Goal: Information Seeking & Learning: Find specific fact

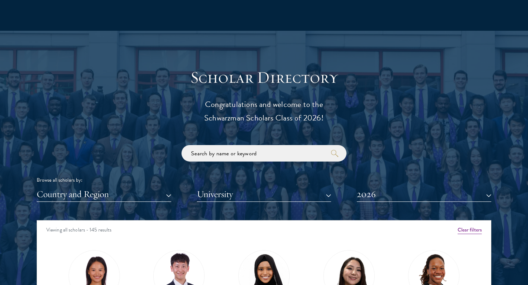
scroll to position [908, 0]
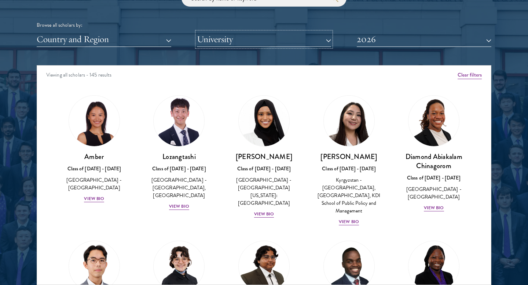
click at [246, 37] on button "University" at bounding box center [264, 39] width 134 height 15
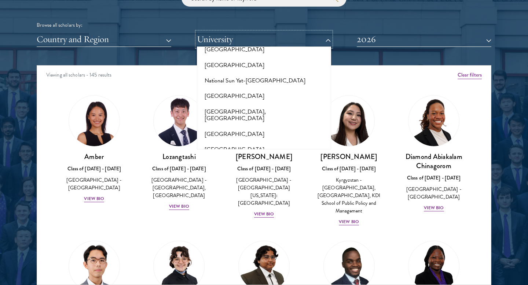
scroll to position [3127, 0]
click at [244, 210] on button "[US_STATE][GEOGRAPHIC_DATA]" at bounding box center [264, 217] width 130 height 15
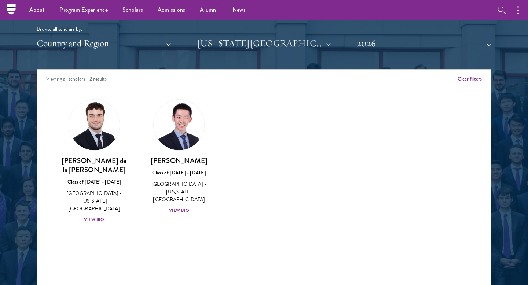
scroll to position [854, 0]
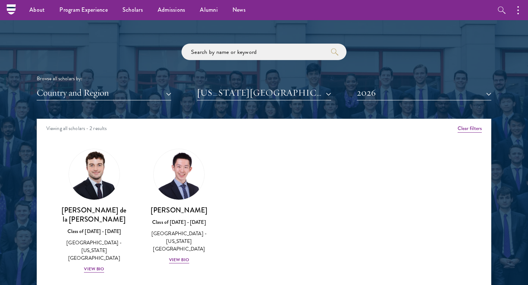
click at [406, 82] on div "Browse all scholars by:" at bounding box center [264, 79] width 454 height 8
click at [405, 91] on button "2026" at bounding box center [424, 92] width 134 height 15
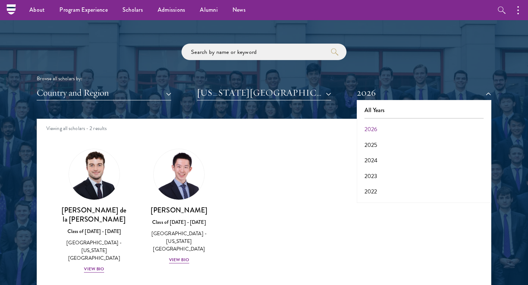
click at [238, 188] on div "Amber Class of [DATE] - [DATE] [GEOGRAPHIC_DATA] - [GEOGRAPHIC_DATA] View Bio C…" at bounding box center [264, 218] width 454 height 156
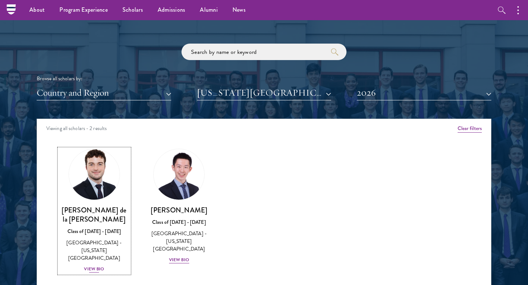
click at [96, 266] on div "View Bio" at bounding box center [94, 269] width 20 height 7
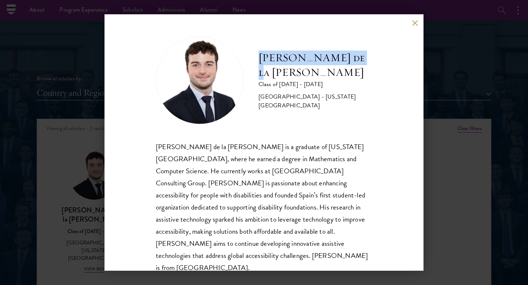
drag, startPoint x: 260, startPoint y: 70, endPoint x: 365, endPoint y: 70, distance: 105.2
click at [365, 70] on div "[PERSON_NAME] de la [PERSON_NAME] Class of [DATE] - [DATE] [GEOGRAPHIC_DATA] - …" at bounding box center [264, 80] width 216 height 88
copy h2 "[PERSON_NAME] de la [PERSON_NAME]"
click at [414, 26] on button at bounding box center [414, 23] width 6 height 6
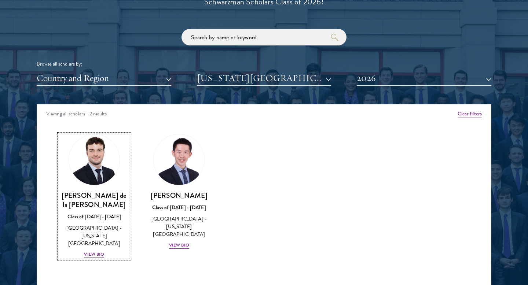
scroll to position [878, 0]
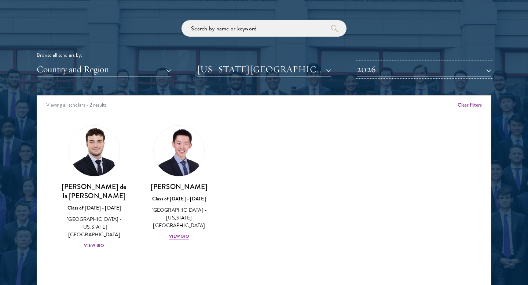
click at [401, 69] on button "2026" at bounding box center [424, 69] width 134 height 15
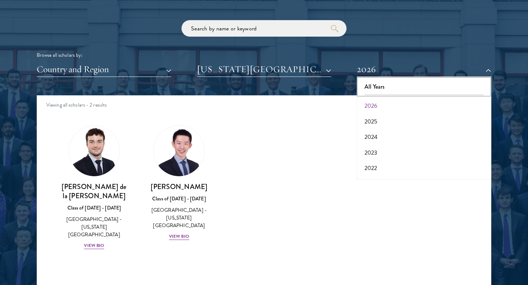
click at [392, 90] on button "All Years" at bounding box center [424, 86] width 130 height 15
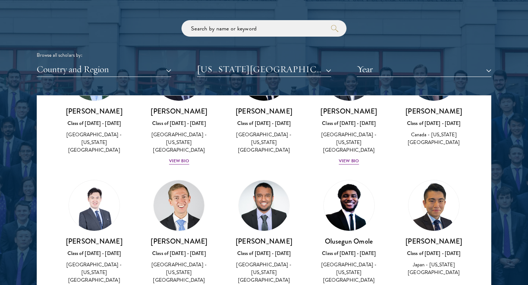
scroll to position [473, 0]
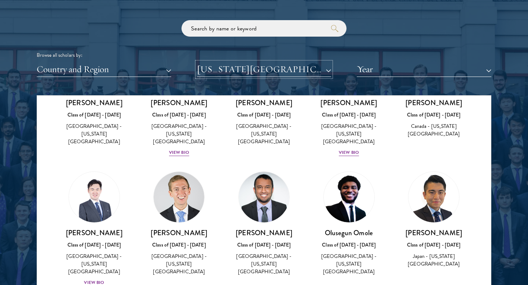
click at [267, 69] on button "[US_STATE][GEOGRAPHIC_DATA]" at bounding box center [264, 69] width 134 height 15
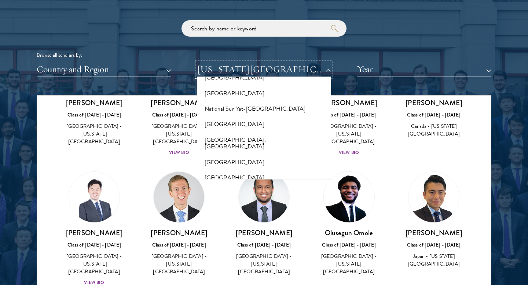
scroll to position [3112, 0]
click at [380, 37] on div "Browse all scholars by: Country and Region All Countries and Regions [GEOGRAPHI…" at bounding box center [264, 48] width 454 height 57
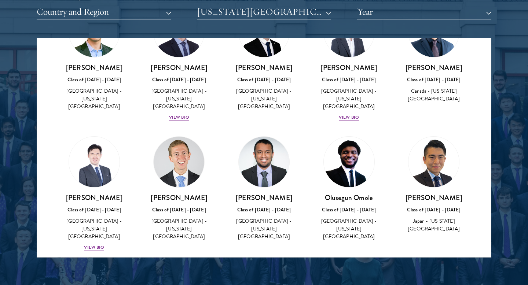
scroll to position [452, 0]
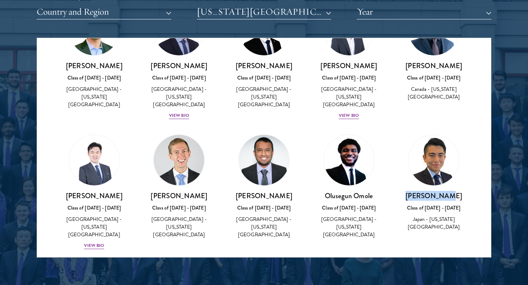
drag, startPoint x: 455, startPoint y: 131, endPoint x: 416, endPoint y: 132, distance: 39.2
click at [416, 191] on h3 "[PERSON_NAME]" at bounding box center [433, 195] width 70 height 9
copy h3 "[PERSON_NAME]"
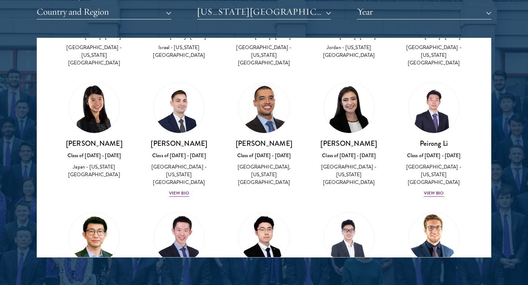
scroll to position [244, 0]
